Goal: Task Accomplishment & Management: Manage account settings

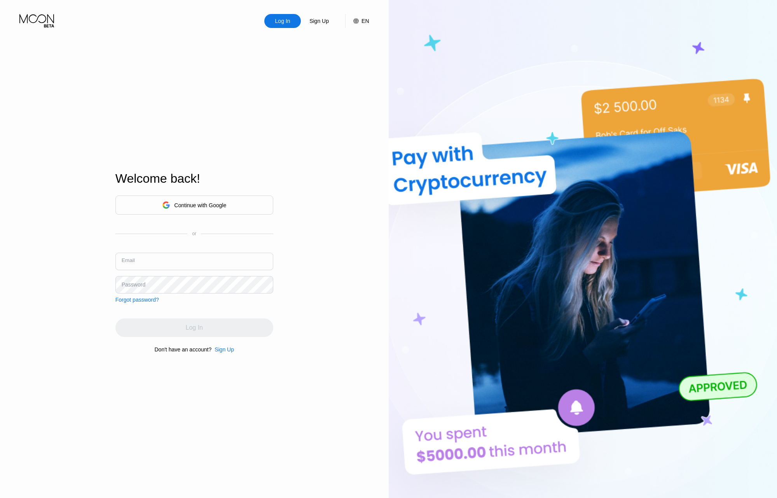
click at [150, 262] on input "text" at bounding box center [194, 261] width 158 height 17
type input "[EMAIL_ADDRESS][DOMAIN_NAME]"
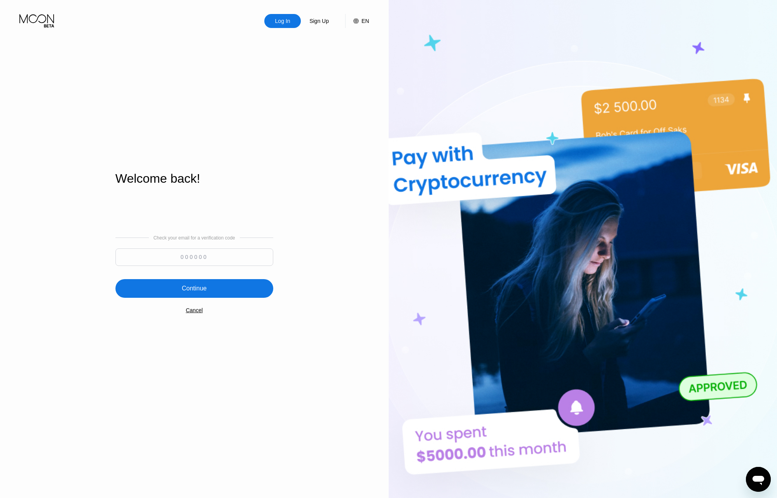
click at [145, 259] on input at bounding box center [194, 256] width 158 height 17
paste input "445012"
type input "445012"
click at [259, 287] on div "Continue" at bounding box center [194, 288] width 158 height 19
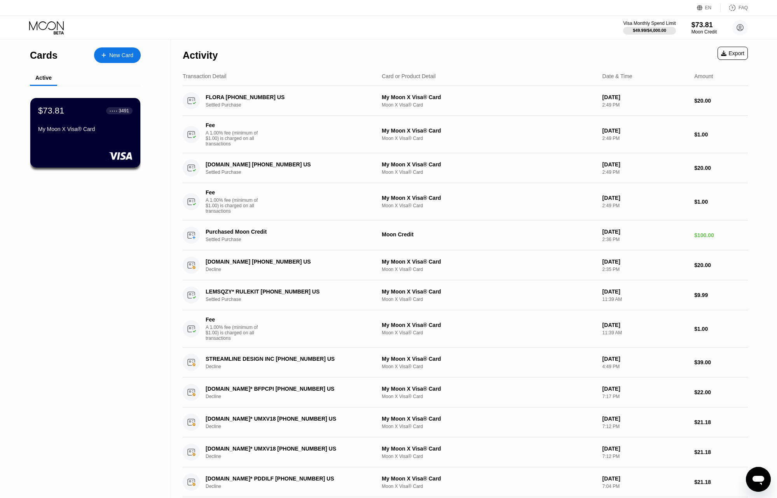
click at [73, 213] on div "Cards New Card Active $73.81 ● ● ● ● 3491 My Moon X Visa® Card" at bounding box center [85, 320] width 171 height 560
click at [85, 370] on div "Cards New Card Active $73.81 ● ● ● ● 3491 My Moon X Visa® Card" at bounding box center [85, 320] width 171 height 560
